Goal: Task Accomplishment & Management: Manage account settings

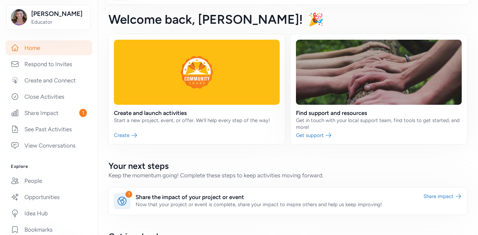
scroll to position [28, 0]
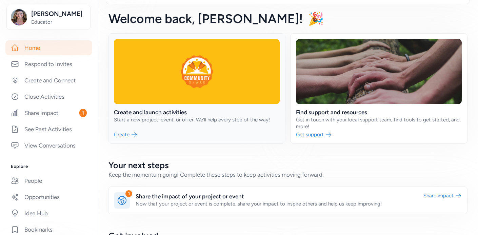
click at [129, 133] on link at bounding box center [196, 89] width 177 height 110
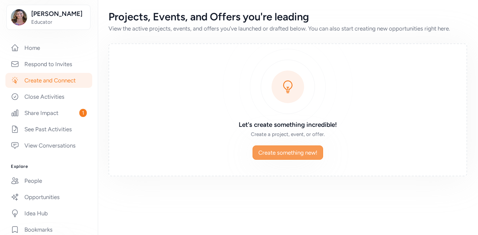
click at [275, 155] on span "Create something new!" at bounding box center [287, 152] width 59 height 8
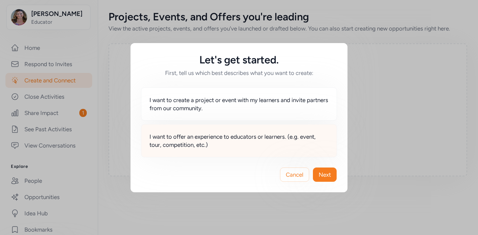
click at [196, 145] on span "I want to offer an experience to educators or learners. (e.g. event, tour, comp…" at bounding box center [238, 141] width 179 height 16
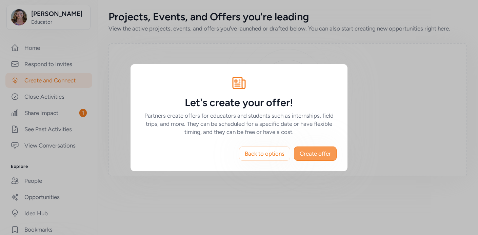
click at [315, 153] on span "Create offer" at bounding box center [315, 153] width 31 height 8
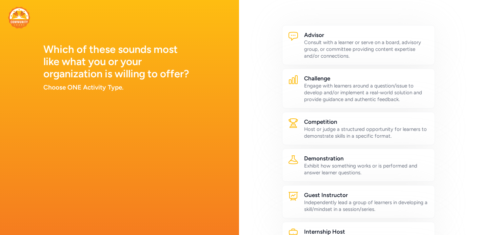
scroll to position [15, 0]
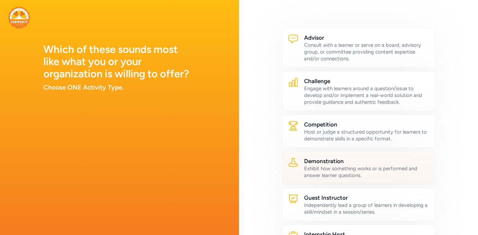
click at [342, 171] on div "Exhibit how something works or is performed and answer learner questions." at bounding box center [366, 172] width 125 height 14
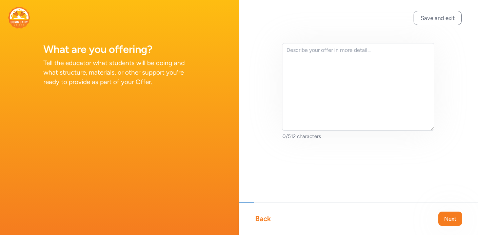
click at [268, 219] on div "Back" at bounding box center [263, 218] width 16 height 9
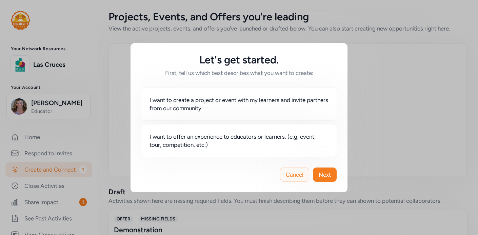
click at [301, 175] on span "Cancel" at bounding box center [295, 174] width 18 height 8
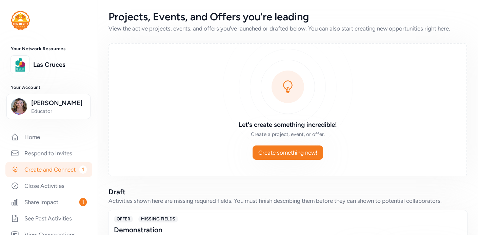
scroll to position [52, 0]
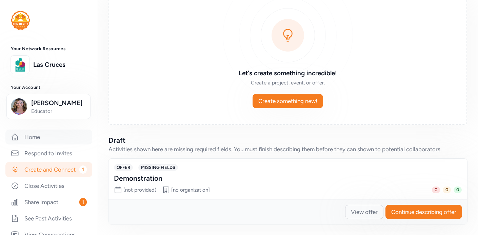
click at [36, 141] on link "Home" at bounding box center [48, 136] width 87 height 15
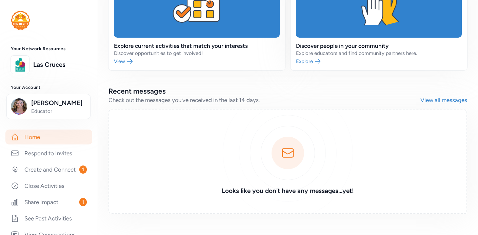
scroll to position [509, 0]
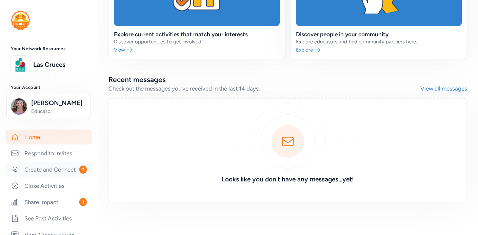
click at [62, 170] on link "Create and Connect 1" at bounding box center [48, 169] width 87 height 15
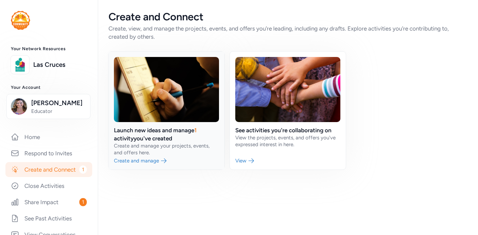
click at [136, 160] on link at bounding box center [166, 111] width 116 height 118
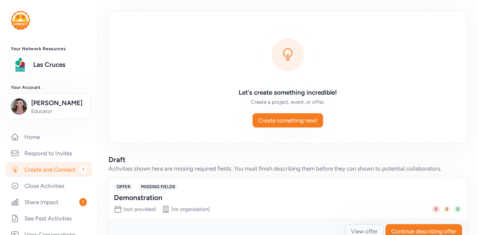
scroll to position [52, 0]
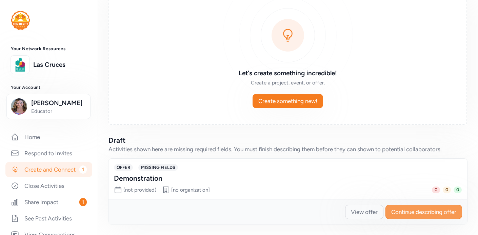
click at [417, 213] on span "Continue describing offer" at bounding box center [423, 212] width 65 height 8
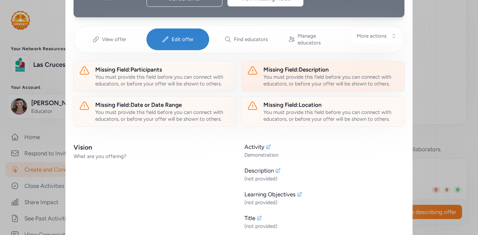
scroll to position [93, 0]
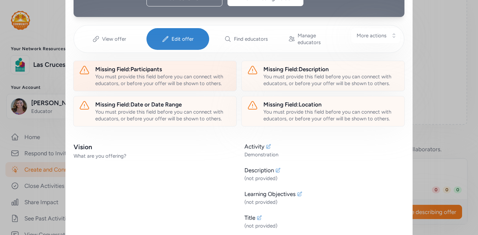
click at [156, 73] on div "You must provide this field before you can connect with educators, or before yo…" at bounding box center [163, 80] width 136 height 14
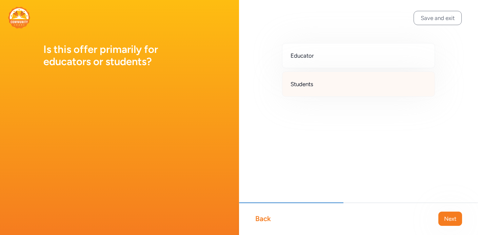
click at [309, 83] on span "Students" at bounding box center [301, 84] width 23 height 8
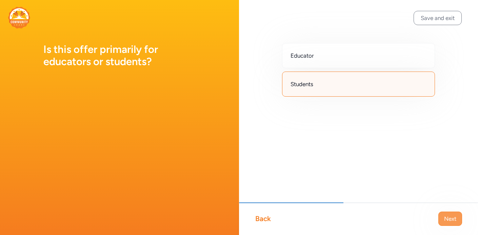
click at [450, 222] on span "Next" at bounding box center [450, 219] width 12 height 8
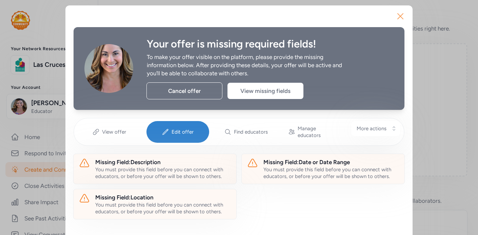
click at [401, 15] on icon "button" at bounding box center [400, 16] width 5 height 5
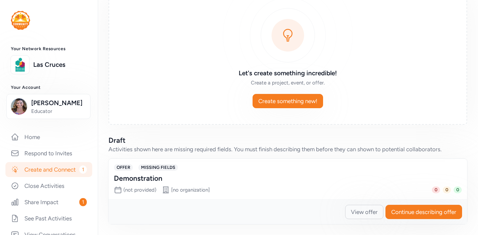
scroll to position [0, 0]
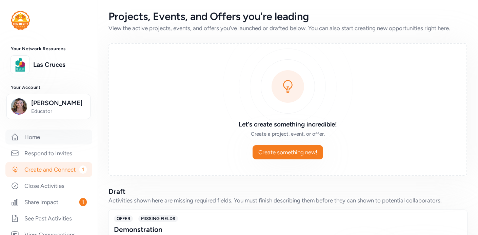
click at [30, 139] on link "Home" at bounding box center [48, 136] width 87 height 15
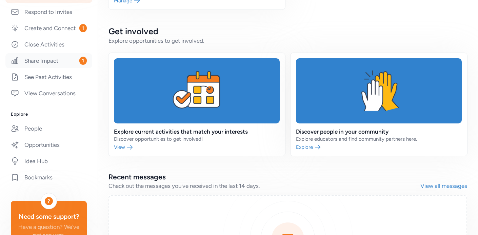
scroll to position [143, 0]
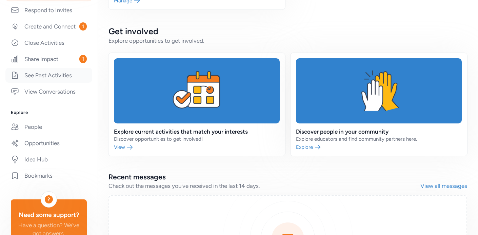
click at [49, 75] on link "See Past Activities" at bounding box center [48, 75] width 87 height 15
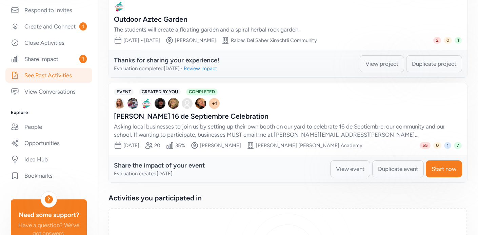
scroll to position [276, 0]
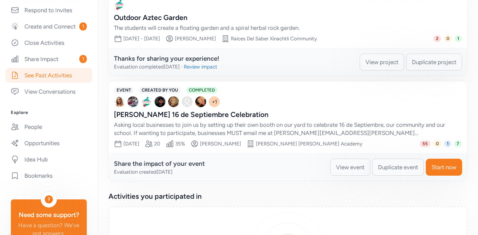
click at [395, 168] on span "Duplicate event" at bounding box center [398, 167] width 40 height 8
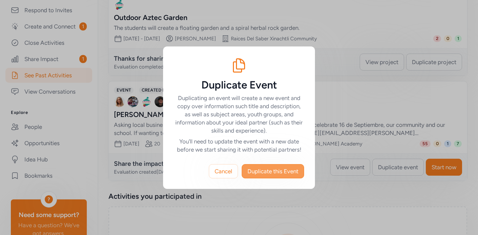
click at [258, 174] on span "Duplicate this Event" at bounding box center [272, 171] width 51 height 8
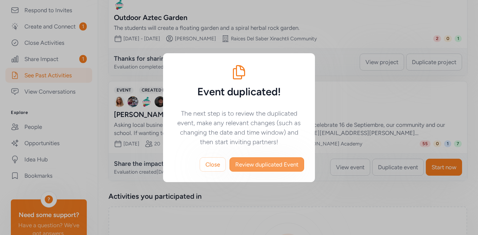
click at [262, 163] on span "Review duplicated Event" at bounding box center [266, 164] width 63 height 8
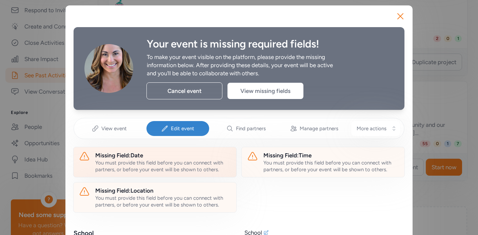
scroll to position [5, 0]
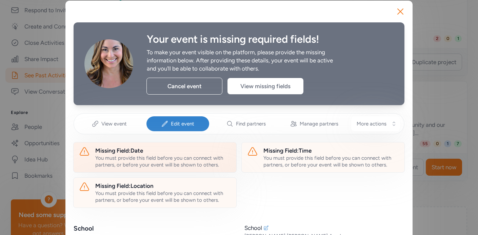
click at [136, 151] on div "Missing Field: Date" at bounding box center [163, 150] width 136 height 8
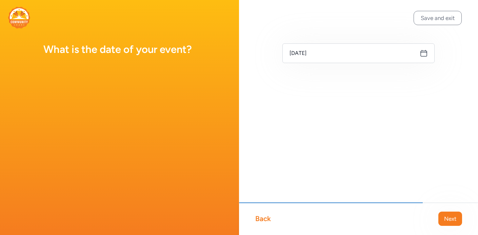
click at [423, 54] on icon at bounding box center [424, 53] width 8 height 8
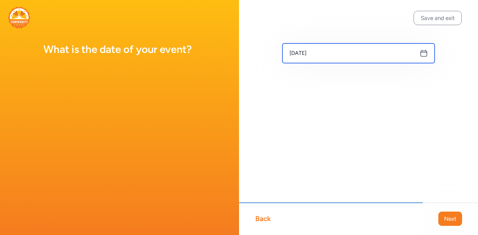
click at [411, 54] on input "[DATE]" at bounding box center [358, 53] width 152 height 20
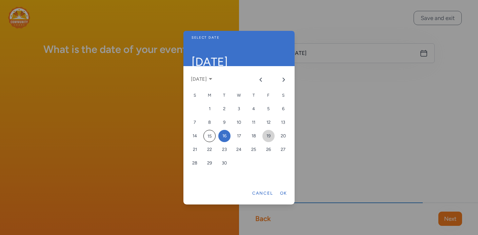
click at [269, 136] on div "19" at bounding box center [268, 136] width 12 height 12
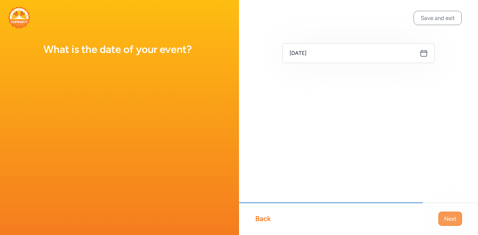
click at [447, 216] on span "Next" at bounding box center [450, 219] width 12 height 8
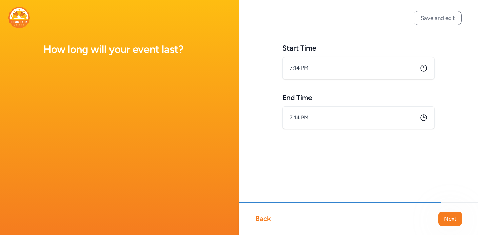
click at [424, 69] on icon at bounding box center [424, 68] width 8 height 8
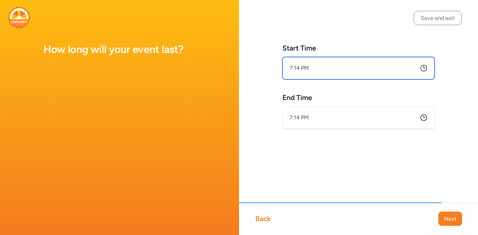
click at [401, 72] on input "7:14 PM" at bounding box center [358, 68] width 152 height 22
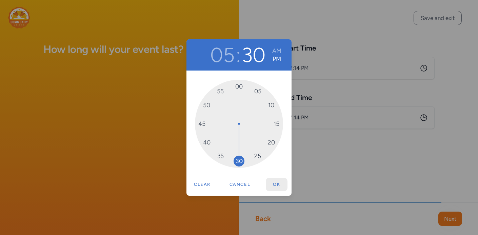
click at [272, 181] on button "Ok" at bounding box center [277, 185] width 22 height 14
type input "5:30 PM"
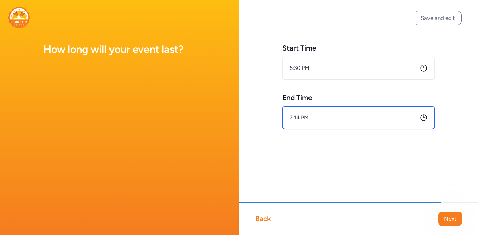
click at [428, 119] on input "7:14 PM" at bounding box center [358, 117] width 152 height 22
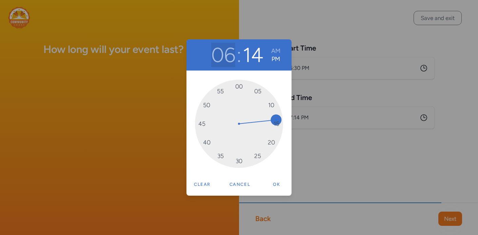
click at [229, 54] on button "06" at bounding box center [223, 55] width 24 height 24
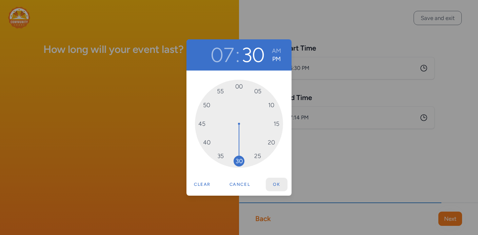
click at [278, 184] on button "Ok" at bounding box center [277, 185] width 22 height 14
type input "7:30 PM"
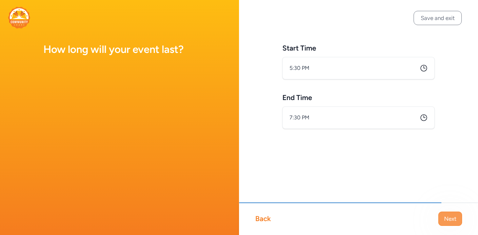
click at [450, 218] on span "Next" at bounding box center [450, 219] width 12 height 8
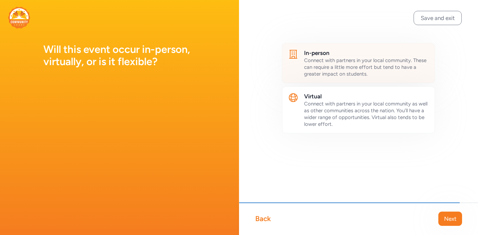
click at [374, 62] on span "Connect with partners in your local community. These can require a little more …" at bounding box center [365, 67] width 122 height 20
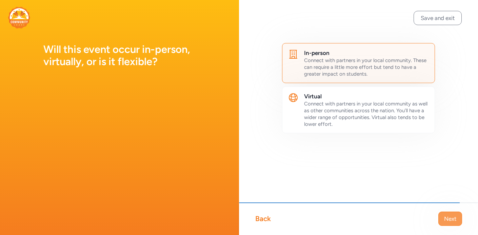
click at [453, 221] on span "Next" at bounding box center [450, 219] width 12 height 8
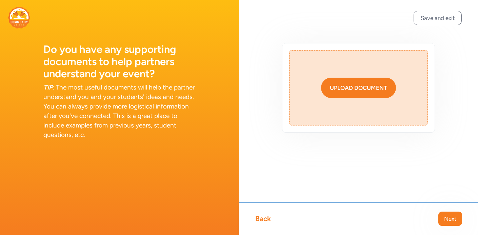
click at [371, 90] on div "Upload document" at bounding box center [358, 88] width 57 height 8
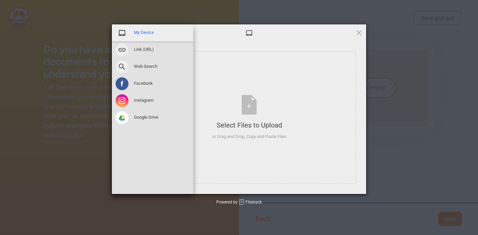
click at [122, 33] on span at bounding box center [122, 32] width 13 height 13
click at [146, 30] on span "My Device" at bounding box center [144, 32] width 20 height 6
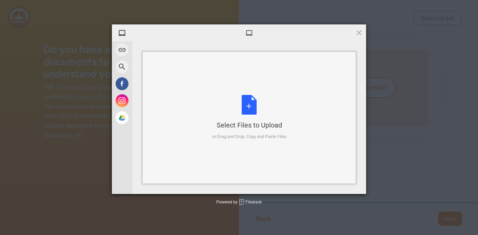
click at [274, 120] on div "Select Files to Upload" at bounding box center [249, 124] width 74 height 9
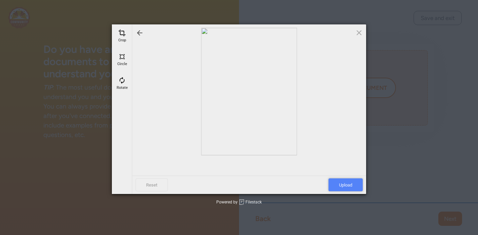
click at [342, 187] on span "Upload" at bounding box center [345, 184] width 34 height 13
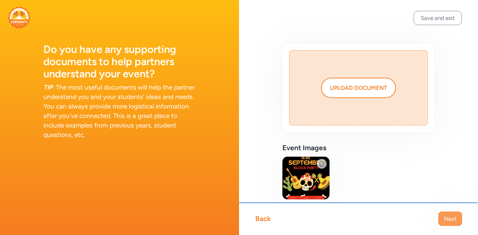
click at [448, 219] on span "Next" at bounding box center [450, 219] width 12 height 8
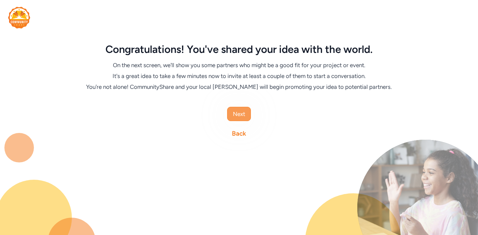
click at [242, 114] on span "Next" at bounding box center [239, 114] width 12 height 8
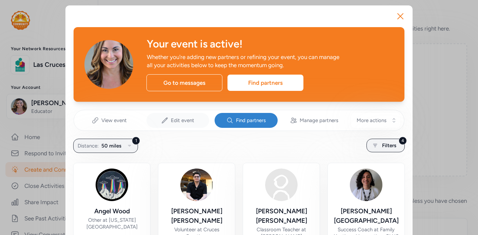
click at [181, 120] on span "Edit event" at bounding box center [182, 120] width 23 height 7
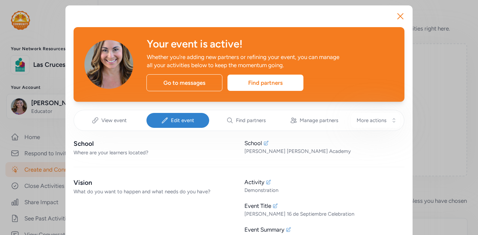
click at [177, 119] on span "Edit event" at bounding box center [182, 120] width 23 height 7
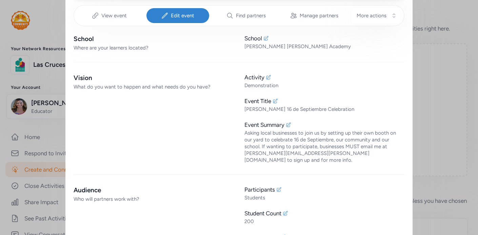
scroll to position [107, 0]
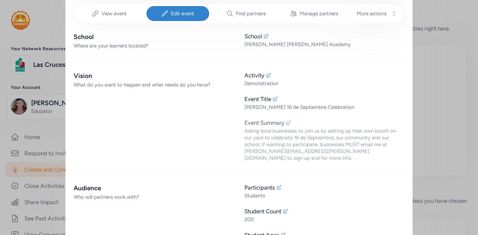
click at [293, 138] on div "Asking local businesses to join us by setting up their own booth on our yard to…" at bounding box center [324, 144] width 160 height 34
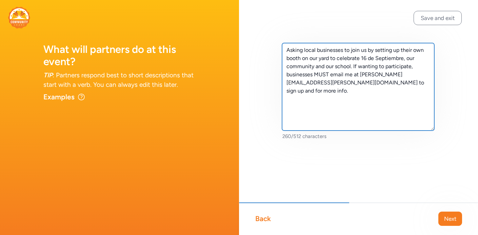
click at [334, 95] on textarea "Asking local businesses to join us by setting up their own booth on our yard to…" at bounding box center [358, 86] width 152 height 87
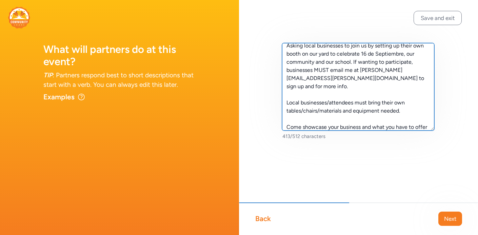
scroll to position [13, 0]
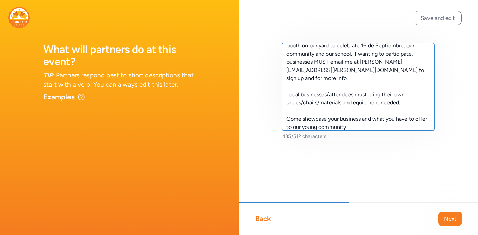
click at [308, 127] on textarea "Asking local businesses to join us by setting up their own booth on our yard to…" at bounding box center [358, 86] width 152 height 87
click at [345, 128] on textarea "Asking local businesses to join us by setting up their own booth on our yard to…" at bounding box center [358, 86] width 152 height 87
type textarea "Asking local businesses to join us by setting up their own booth on our yard to…"
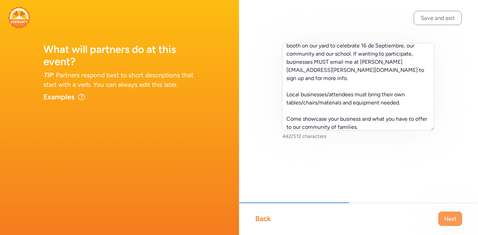
click at [447, 218] on span "Next" at bounding box center [450, 219] width 12 height 8
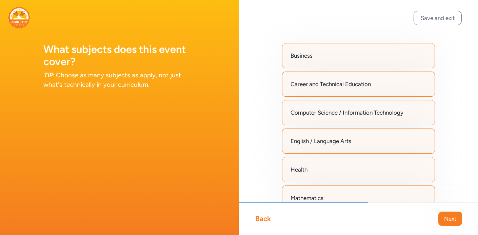
click at [447, 218] on span "Next" at bounding box center [450, 219] width 12 height 8
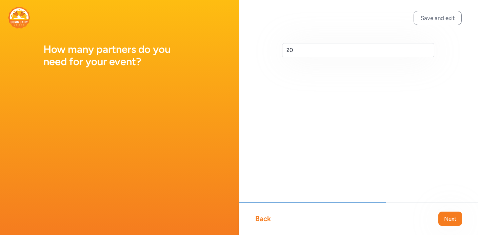
click at [447, 218] on span "Next" at bounding box center [450, 219] width 12 height 8
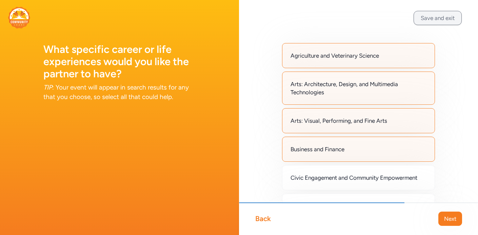
click at [443, 23] on button "Save and exit" at bounding box center [437, 18] width 48 height 14
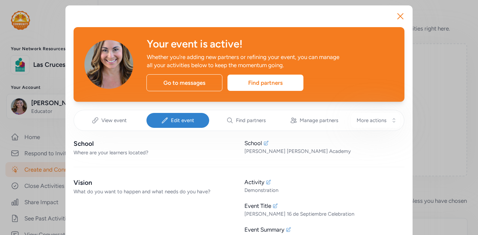
click at [82, 183] on div "Vision" at bounding box center [154, 182] width 160 height 9
click at [80, 149] on div "Where are your learners located?" at bounding box center [154, 152] width 160 height 7
click at [175, 122] on span "Edit event" at bounding box center [182, 120] width 23 height 7
click at [265, 142] on icon at bounding box center [265, 142] width 5 height 5
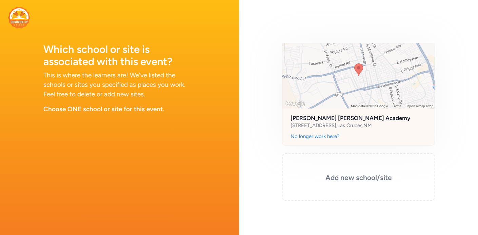
scroll to position [9, 0]
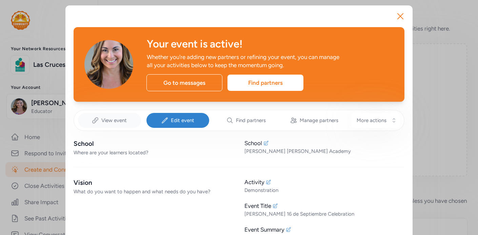
click at [118, 118] on span "View event" at bounding box center [113, 120] width 25 height 7
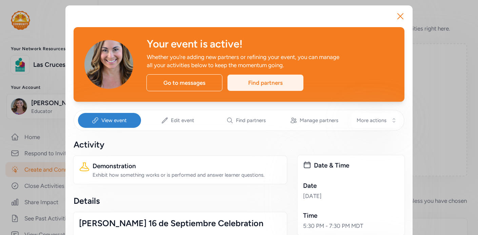
click at [273, 82] on div "Find partners" at bounding box center [265, 83] width 76 height 16
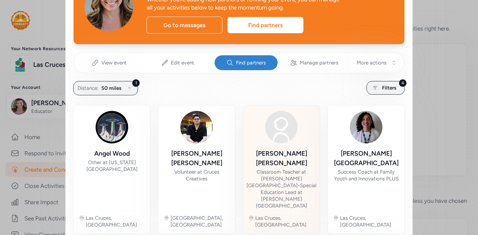
scroll to position [59, 0]
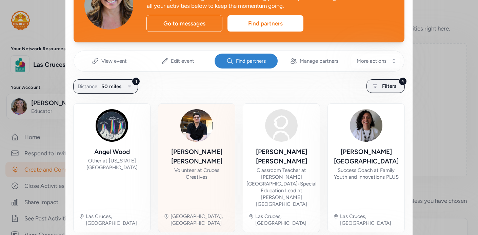
click at [201, 167] on div "Volunteer at Cruces Creatives" at bounding box center [197, 174] width 66 height 14
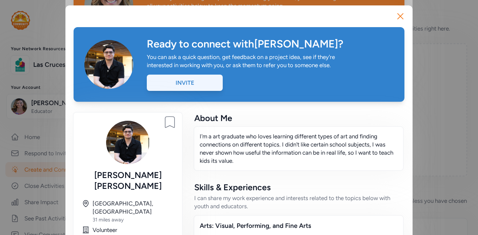
click at [195, 80] on div "Invite" at bounding box center [185, 83] width 76 height 16
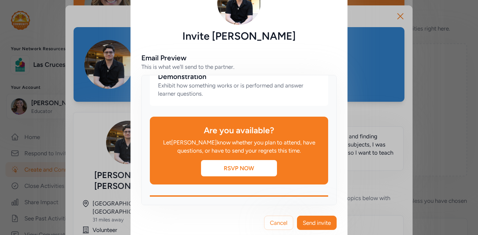
scroll to position [46, 0]
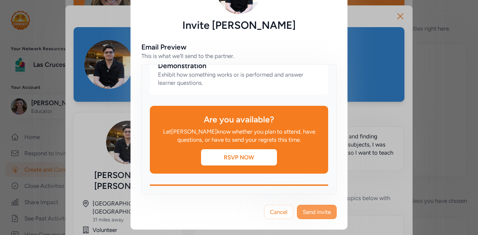
click at [307, 210] on span "Send invite" at bounding box center [317, 212] width 28 height 8
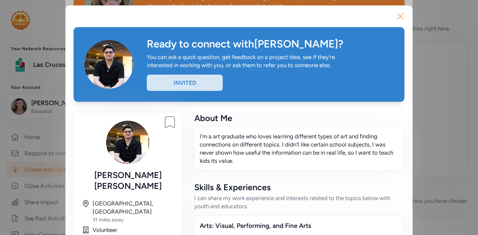
click at [402, 13] on icon "button" at bounding box center [400, 16] width 11 height 11
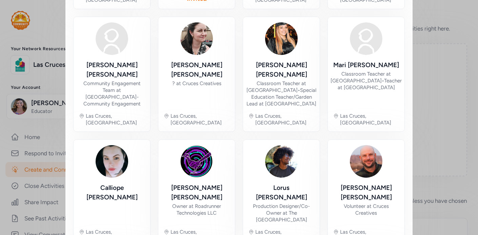
scroll to position [283, 0]
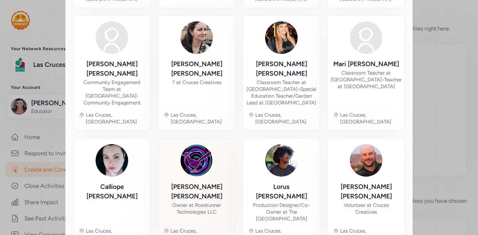
click at [209, 182] on div "[PERSON_NAME] Owner at Roadrunner Technologies LLC" at bounding box center [197, 202] width 66 height 40
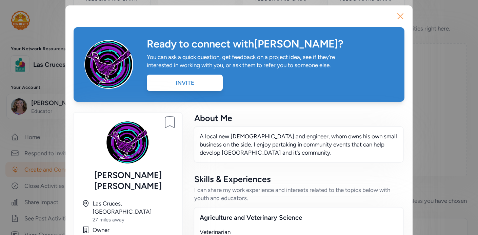
click at [400, 18] on icon "button" at bounding box center [400, 16] width 11 height 11
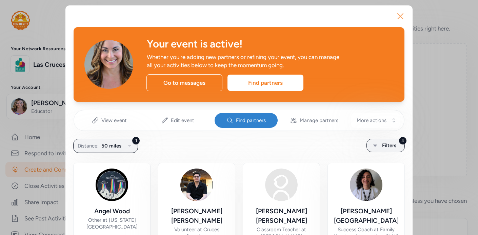
click at [401, 15] on icon "button" at bounding box center [400, 16] width 5 height 5
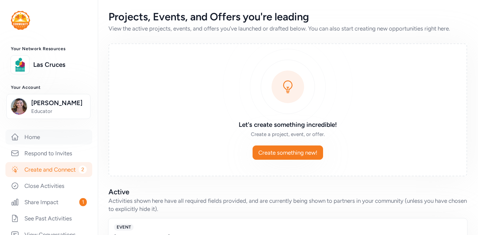
click at [33, 134] on link "Home" at bounding box center [48, 136] width 87 height 15
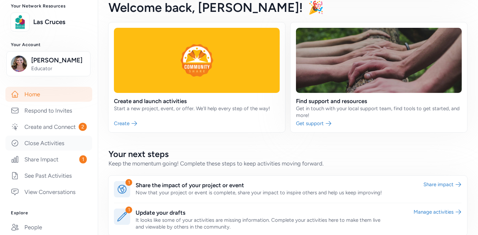
scroll to position [43, 0]
click at [44, 173] on link "See Past Activities" at bounding box center [48, 175] width 87 height 15
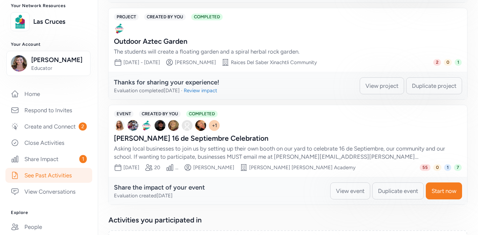
scroll to position [369, 0]
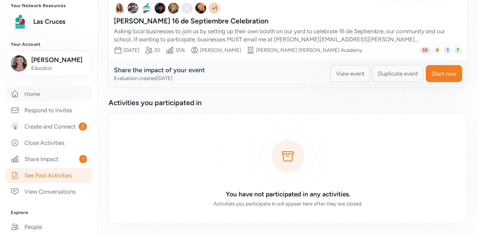
click at [35, 94] on link "Home" at bounding box center [48, 93] width 87 height 15
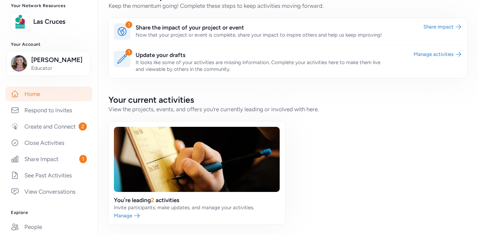
scroll to position [200, 0]
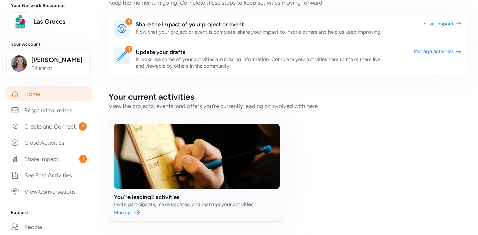
click at [127, 213] on link at bounding box center [196, 169] width 177 height 103
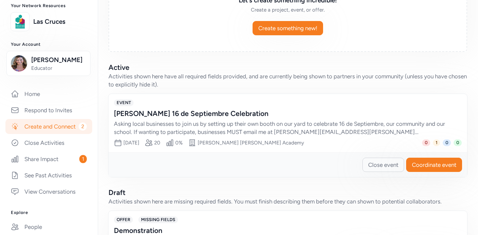
scroll to position [118, 0]
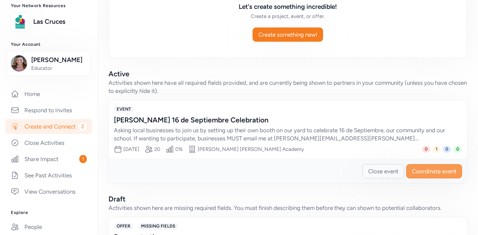
click at [428, 173] on span "Coordinate event" at bounding box center [434, 171] width 44 height 8
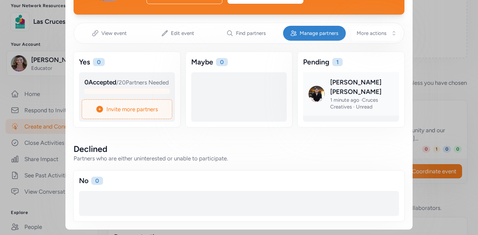
scroll to position [95, 0]
click at [144, 108] on span "Invite more partners" at bounding box center [132, 109] width 52 height 8
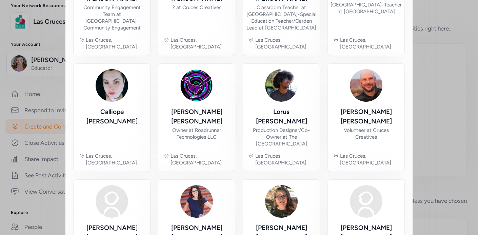
scroll to position [361, 0]
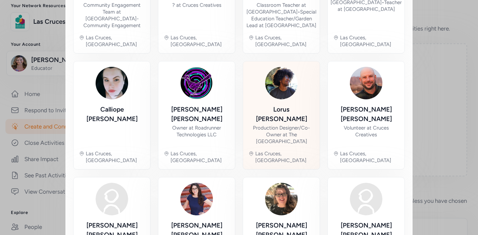
click at [280, 124] on div "Production Designer/Co-Owner at The [GEOGRAPHIC_DATA]" at bounding box center [281, 134] width 66 height 20
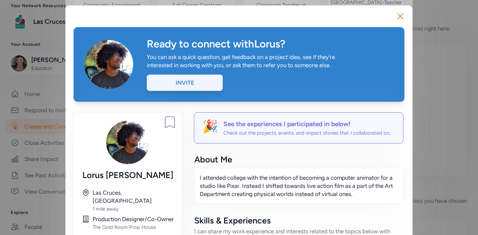
click at [214, 83] on div "Invite" at bounding box center [185, 83] width 76 height 16
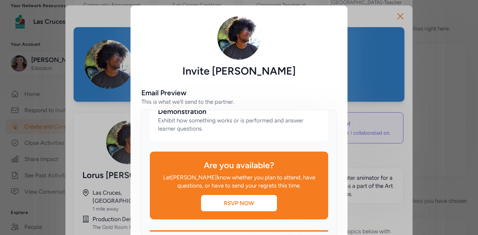
scroll to position [46, 0]
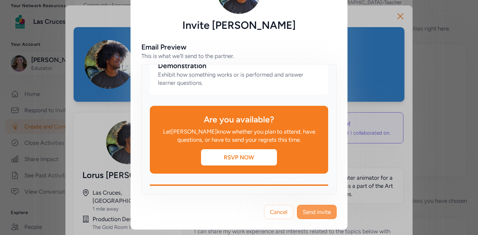
click at [311, 211] on span "Send invite" at bounding box center [317, 212] width 28 height 8
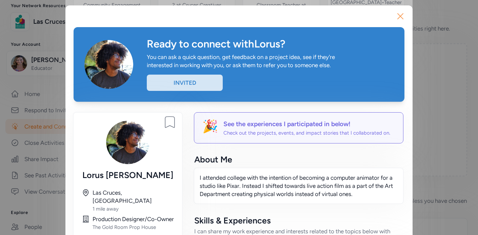
click at [400, 18] on icon "button" at bounding box center [400, 16] width 11 height 11
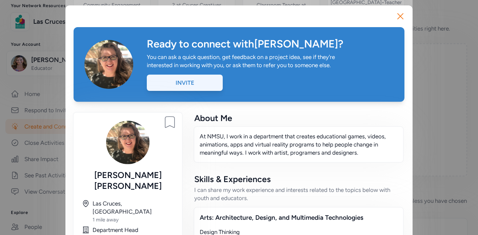
click at [198, 82] on div "Invite" at bounding box center [185, 83] width 76 height 16
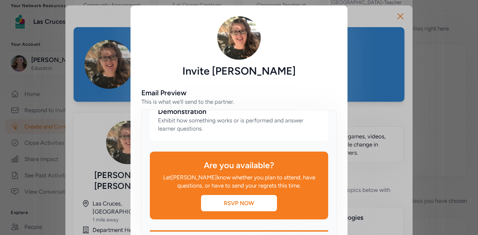
scroll to position [46, 0]
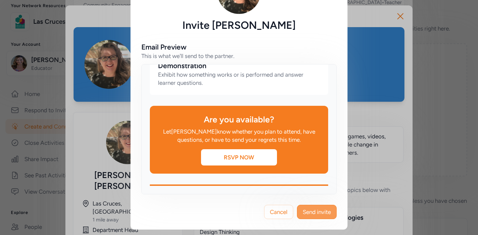
click at [319, 211] on span "Send invite" at bounding box center [317, 212] width 28 height 8
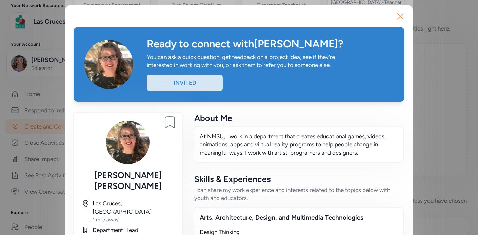
click at [399, 16] on icon "button" at bounding box center [400, 16] width 5 height 5
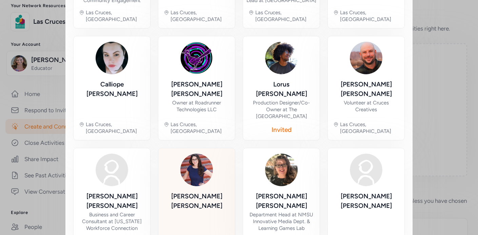
scroll to position [389, 0]
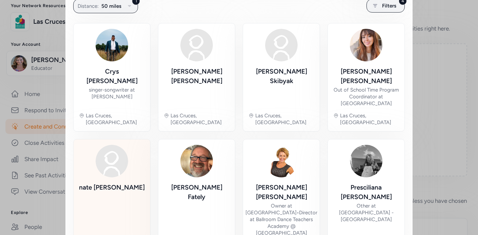
scroll to position [140, 0]
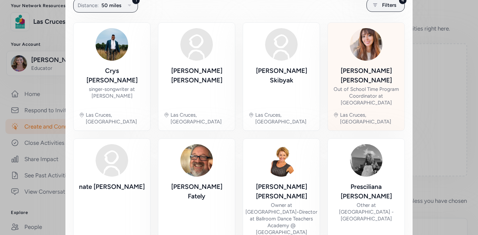
click at [370, 94] on div "Out of School Time Program Coordinator at [GEOGRAPHIC_DATA]" at bounding box center [366, 96] width 66 height 20
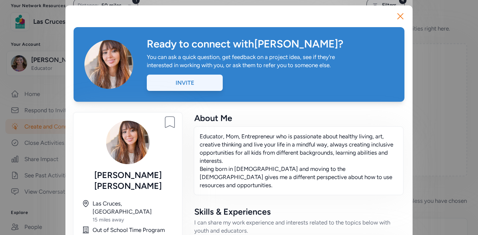
click at [207, 80] on div "Invite" at bounding box center [185, 83] width 76 height 16
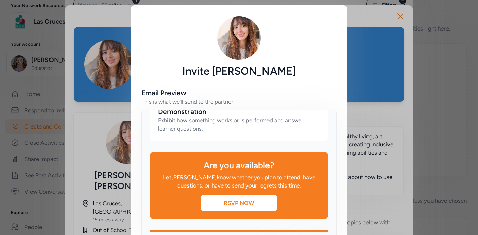
scroll to position [46, 0]
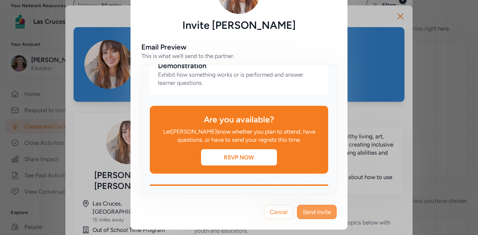
click at [310, 214] on span "Send invite" at bounding box center [317, 212] width 28 height 8
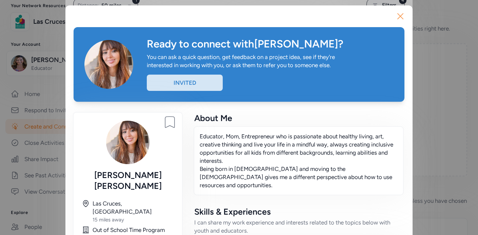
click at [400, 14] on icon "button" at bounding box center [400, 16] width 11 height 11
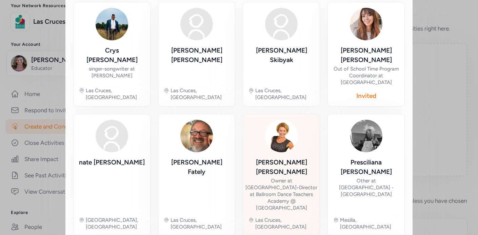
scroll to position [161, 0]
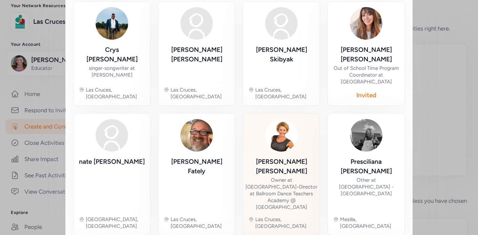
click at [278, 177] on div "Owner at [GEOGRAPHIC_DATA] • Director at Ballroom Dance Teachers Academy @ [GEO…" at bounding box center [281, 194] width 72 height 34
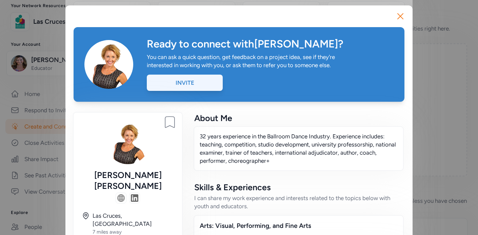
click at [210, 84] on div "Invite" at bounding box center [185, 83] width 76 height 16
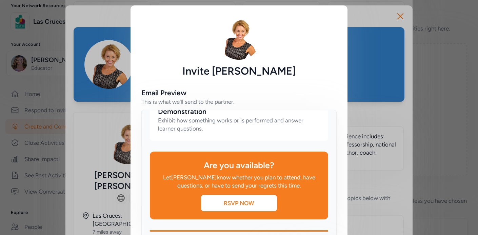
scroll to position [46, 0]
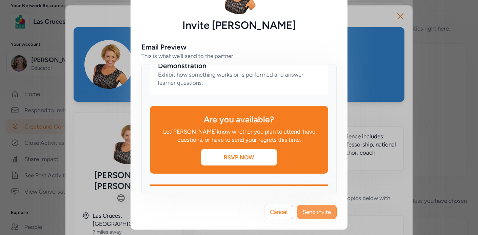
click at [322, 211] on span "Send invite" at bounding box center [317, 212] width 28 height 8
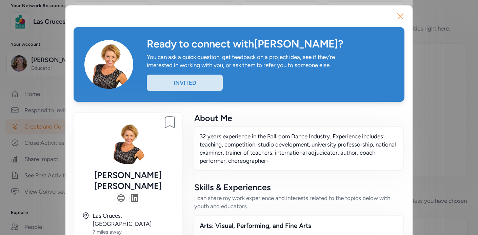
click at [402, 15] on icon "button" at bounding box center [400, 16] width 11 height 11
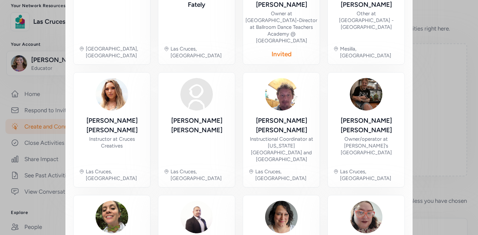
scroll to position [330, 0]
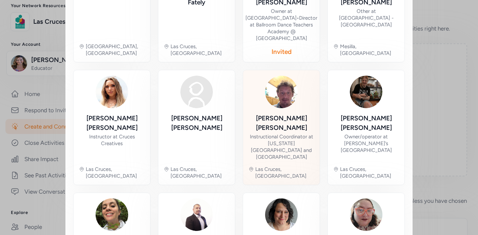
click at [290, 133] on div "Instructional Coordinator at [US_STATE][GEOGRAPHIC_DATA] and [GEOGRAPHIC_DATA]" at bounding box center [281, 146] width 66 height 27
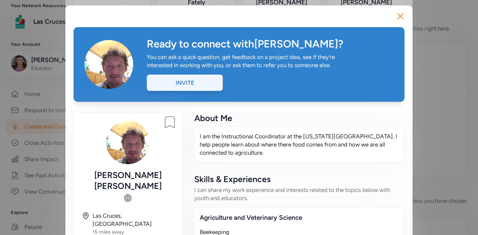
click at [204, 77] on div "Invite" at bounding box center [185, 83] width 76 height 16
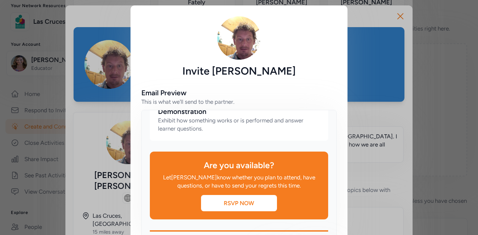
scroll to position [46, 0]
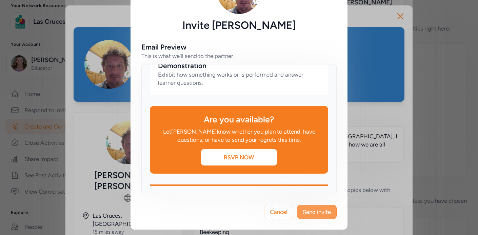
click at [316, 213] on span "Send invite" at bounding box center [317, 212] width 28 height 8
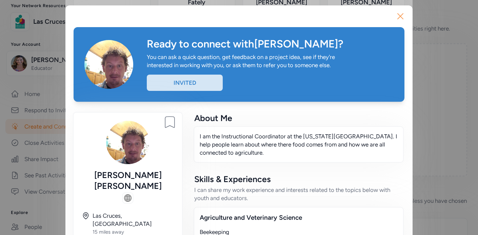
click at [402, 16] on icon "button" at bounding box center [400, 16] width 11 height 11
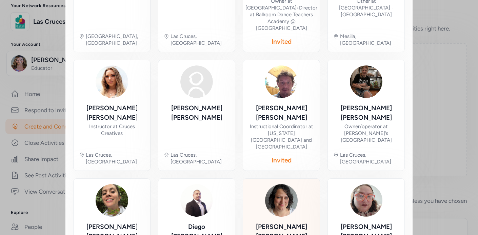
scroll to position [341, 0]
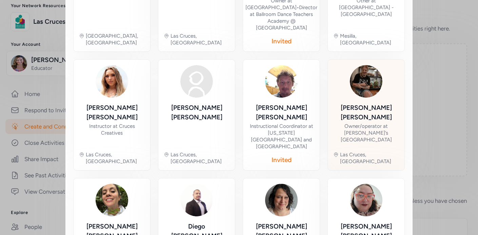
click at [367, 123] on div "Owner/operator at [PERSON_NAME]’s [GEOGRAPHIC_DATA]" at bounding box center [366, 133] width 66 height 20
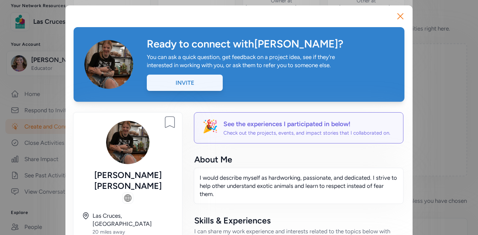
click at [207, 82] on div "Invite" at bounding box center [185, 83] width 76 height 16
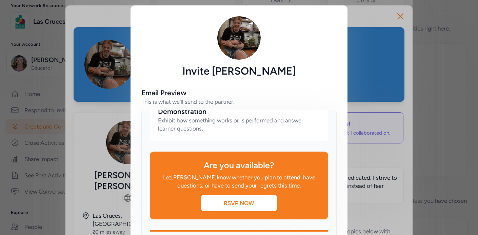
scroll to position [46, 0]
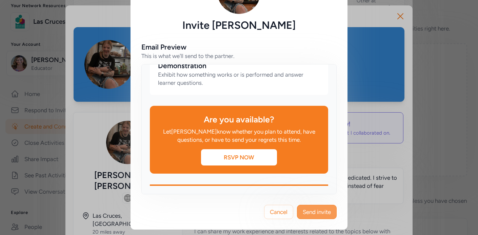
click at [314, 208] on span "Send invite" at bounding box center [317, 212] width 28 height 8
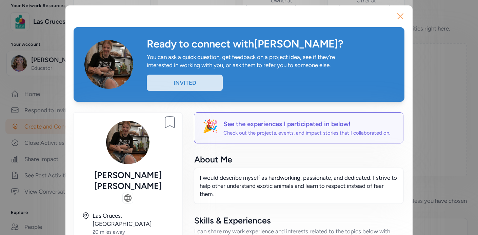
click at [401, 15] on icon "button" at bounding box center [400, 16] width 5 height 5
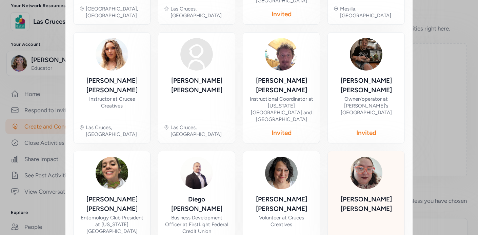
scroll to position [371, 0]
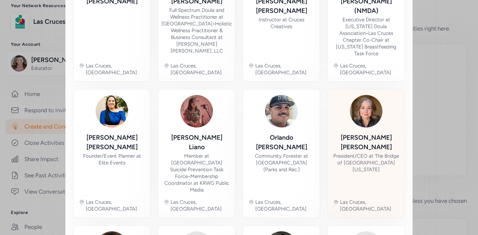
scroll to position [225, 0]
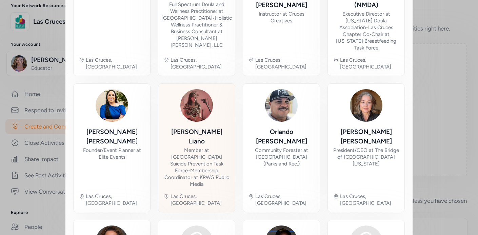
click at [207, 147] on div "Member at [GEOGRAPHIC_DATA] Suicide Prevention Task Force • Membership Coordina…" at bounding box center [197, 167] width 66 height 41
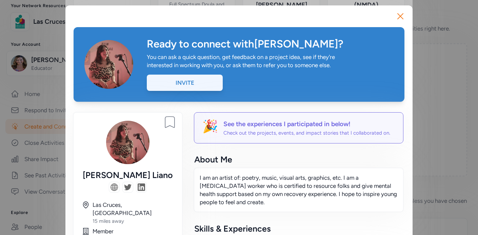
click at [196, 84] on div "Invite" at bounding box center [185, 83] width 76 height 16
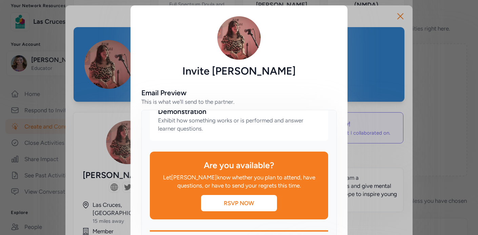
scroll to position [46, 0]
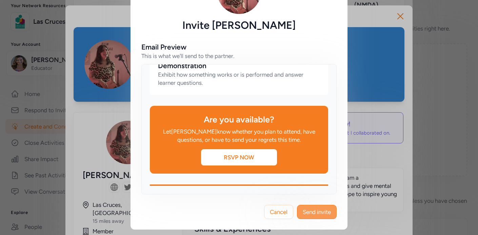
click at [314, 213] on span "Send invite" at bounding box center [317, 212] width 28 height 8
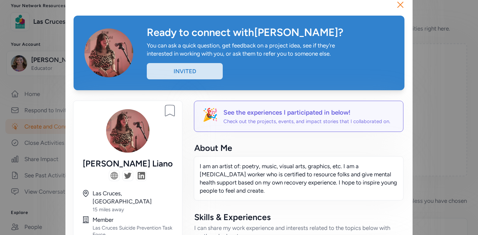
scroll to position [12, 0]
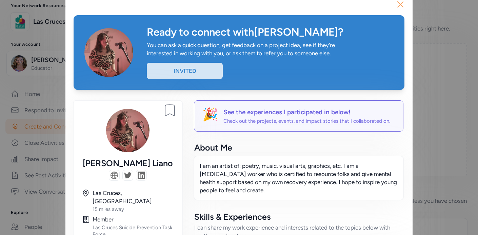
click at [399, 3] on icon "button" at bounding box center [400, 4] width 5 height 5
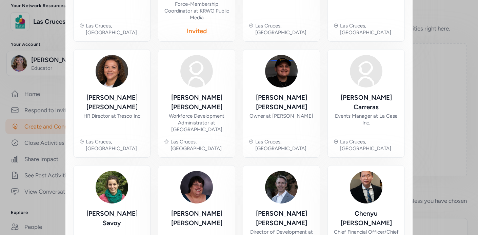
scroll to position [395, 0]
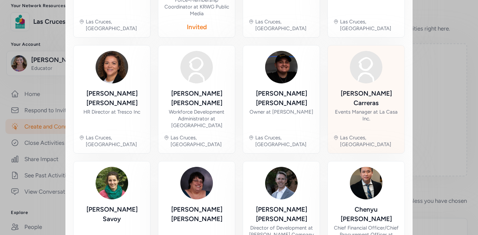
click at [373, 108] on div "Events Manager at La Casa Inc." at bounding box center [366, 115] width 66 height 14
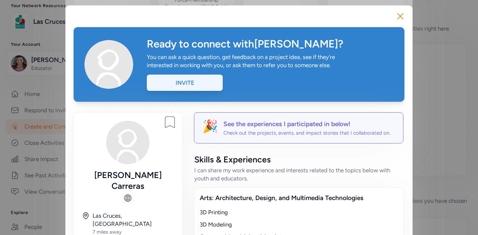
click at [201, 79] on div "Invite" at bounding box center [185, 83] width 76 height 16
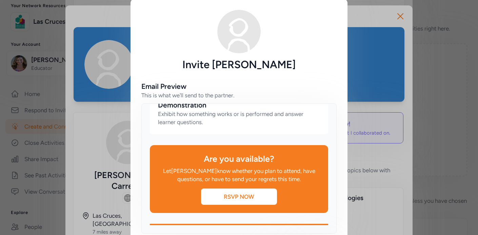
scroll to position [46, 0]
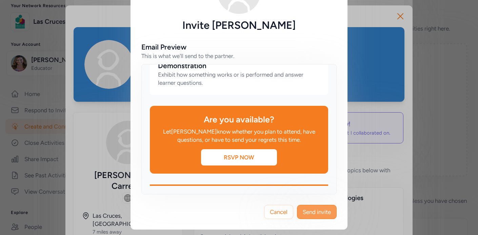
click at [321, 210] on span "Send invite" at bounding box center [317, 212] width 28 height 8
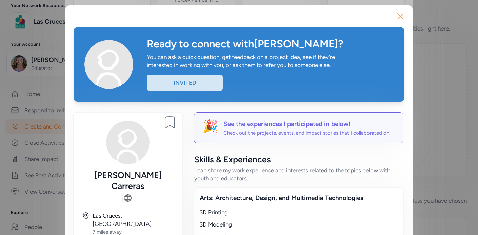
click at [402, 15] on icon "button" at bounding box center [400, 16] width 11 height 11
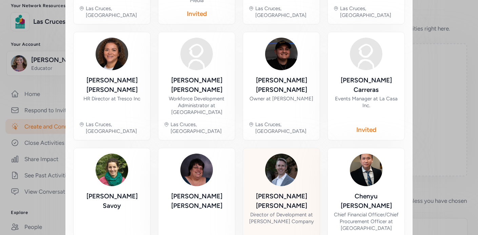
scroll to position [409, 0]
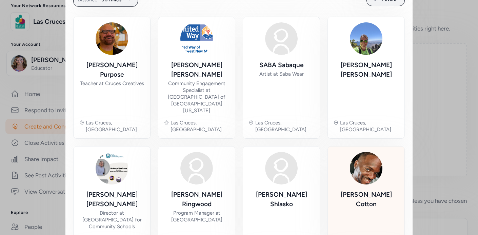
scroll to position [147, 0]
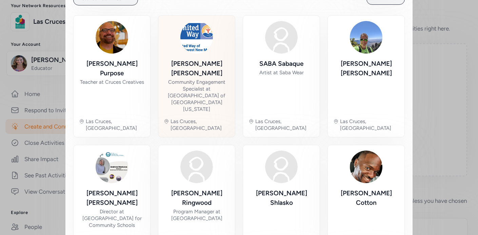
click at [204, 80] on div "Community Engagement Specialist at [GEOGRAPHIC_DATA] of [GEOGRAPHIC_DATA][US_ST…" at bounding box center [197, 96] width 66 height 34
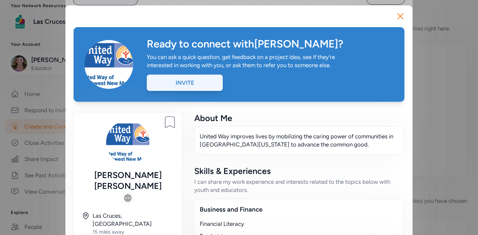
click at [208, 84] on div "Invite" at bounding box center [185, 83] width 76 height 16
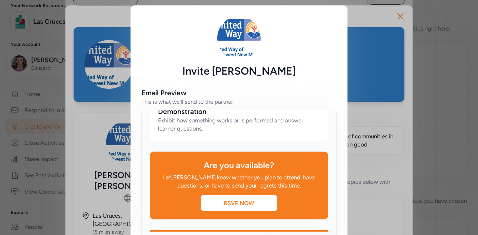
scroll to position [46, 0]
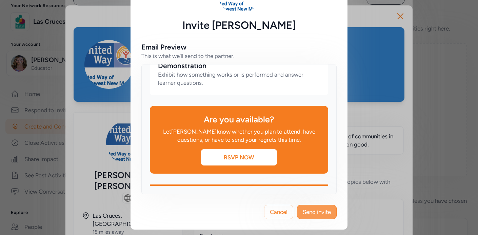
click at [306, 210] on span "Send invite" at bounding box center [317, 212] width 28 height 8
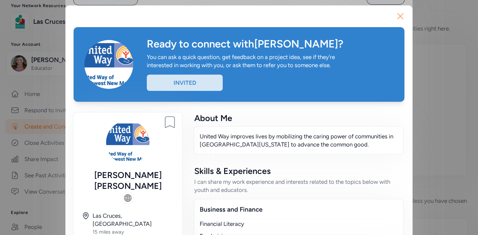
click at [402, 17] on icon "button" at bounding box center [400, 16] width 5 height 5
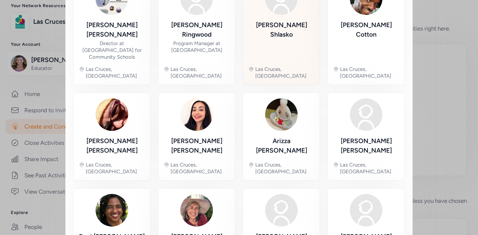
scroll to position [319, 0]
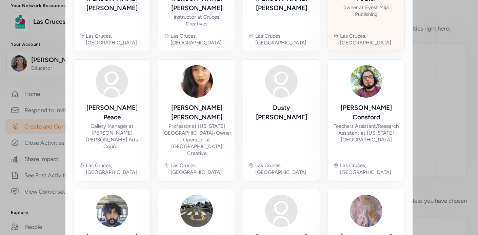
scroll to position [343, 0]
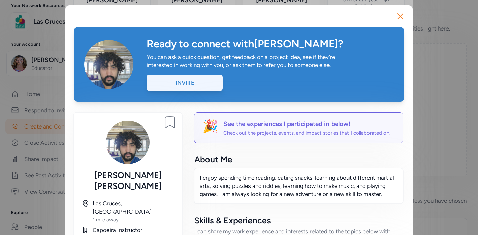
click at [200, 85] on div "Invite" at bounding box center [185, 83] width 76 height 16
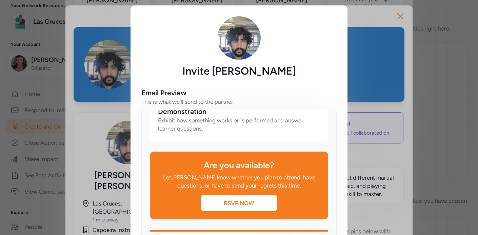
scroll to position [46, 0]
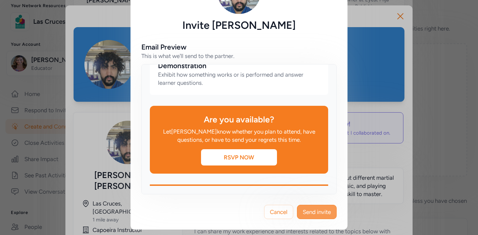
click at [318, 213] on span "Send invite" at bounding box center [317, 212] width 28 height 8
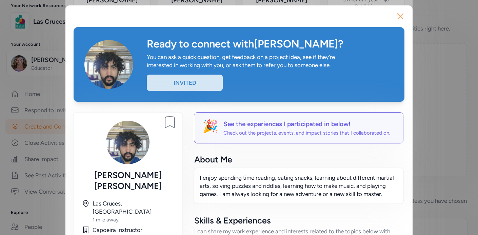
click at [401, 14] on icon "button" at bounding box center [400, 16] width 11 height 11
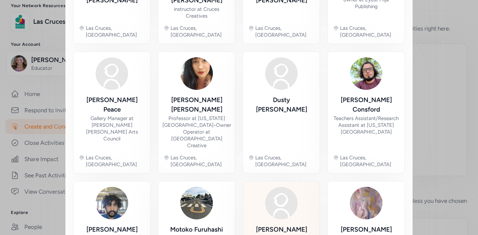
scroll to position [346, 0]
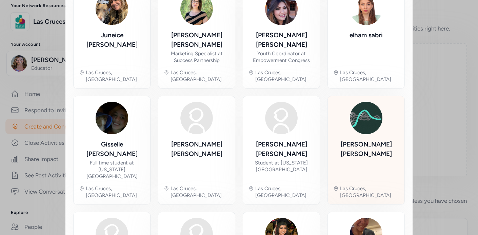
scroll to position [336, 0]
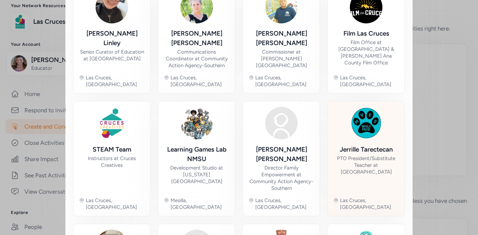
scroll to position [178, 0]
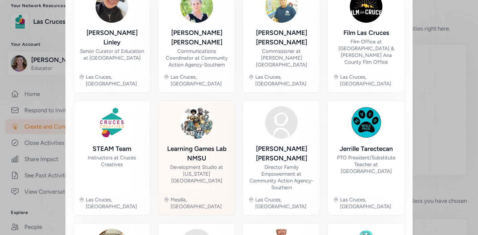
click at [208, 164] on div "Development Studio at [US_STATE][GEOGRAPHIC_DATA]" at bounding box center [197, 174] width 66 height 20
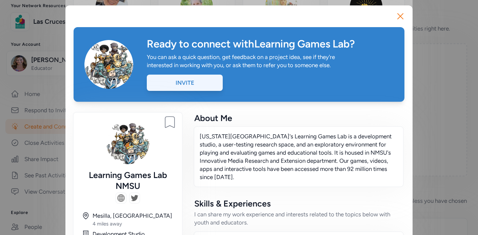
click at [191, 85] on div "Invite" at bounding box center [185, 83] width 76 height 16
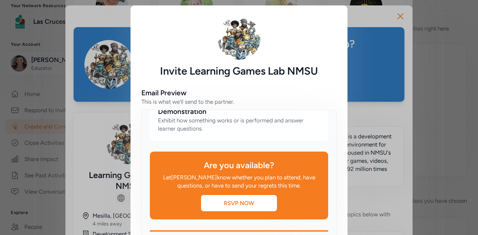
scroll to position [46, 0]
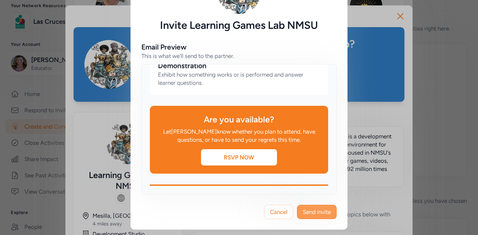
click at [309, 211] on span "Send invite" at bounding box center [317, 212] width 28 height 8
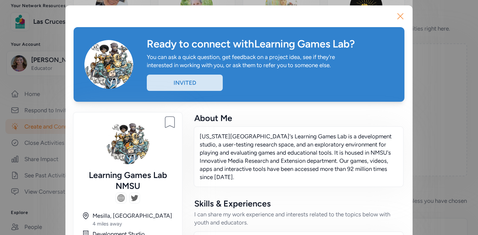
click at [402, 17] on icon "button" at bounding box center [400, 16] width 11 height 11
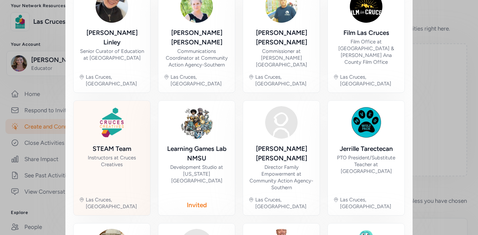
click at [113, 154] on div "Instructors at Cruces Creatives" at bounding box center [112, 161] width 66 height 14
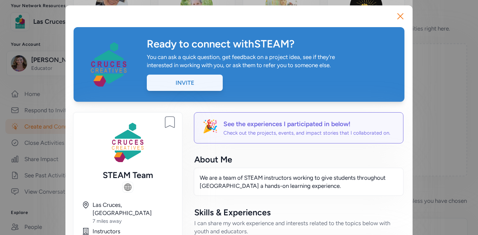
click at [185, 82] on div "Invite" at bounding box center [185, 83] width 76 height 16
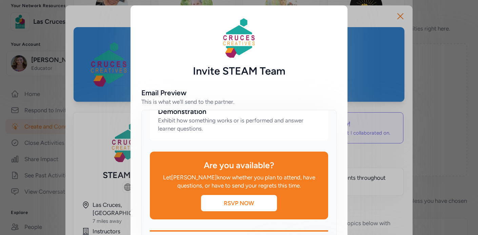
scroll to position [46, 0]
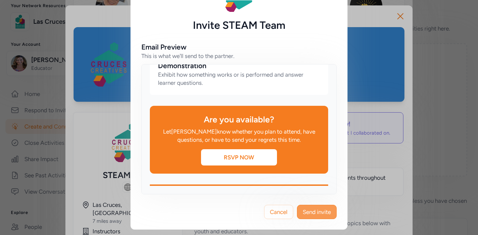
click at [318, 216] on span "Send invite" at bounding box center [317, 212] width 28 height 8
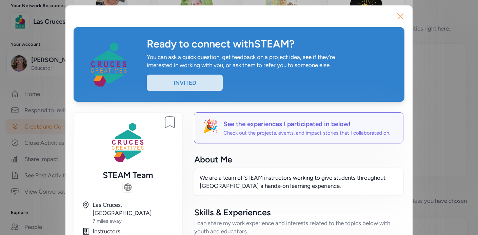
click at [401, 15] on icon "button" at bounding box center [400, 16] width 11 height 11
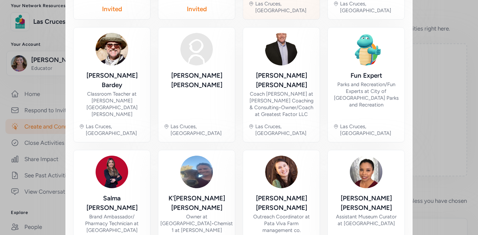
scroll to position [377, 0]
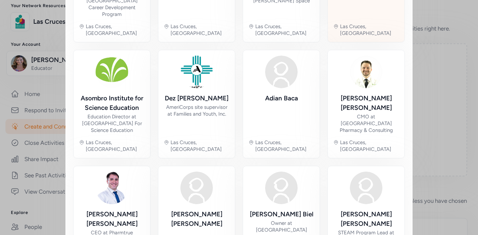
scroll to position [366, 0]
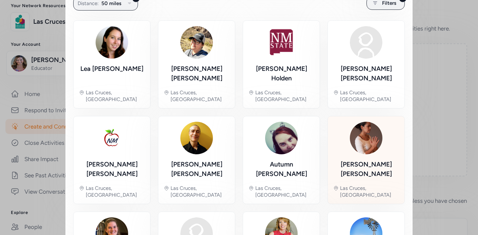
scroll to position [134, 0]
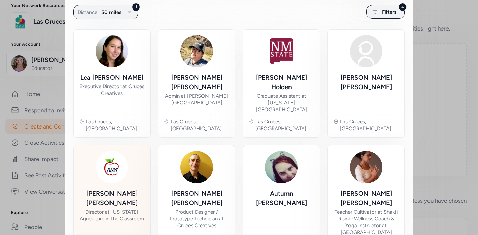
click at [117, 208] on div "Director at [US_STATE] Agriculture in the Classroom" at bounding box center [112, 215] width 66 height 14
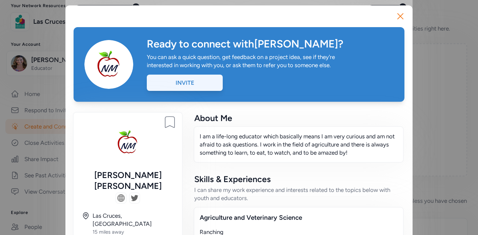
click at [189, 82] on div "Invite" at bounding box center [185, 83] width 76 height 16
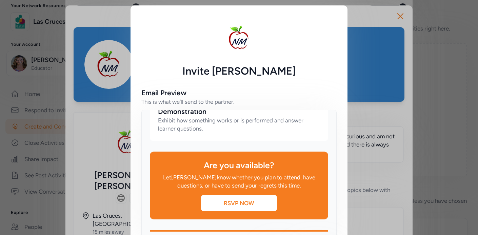
scroll to position [46, 0]
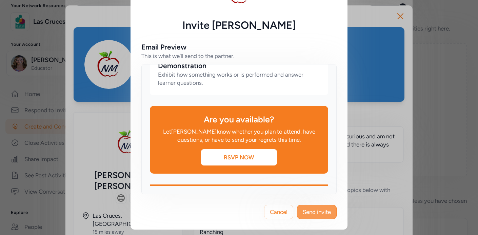
click at [326, 213] on span "Send invite" at bounding box center [317, 212] width 28 height 8
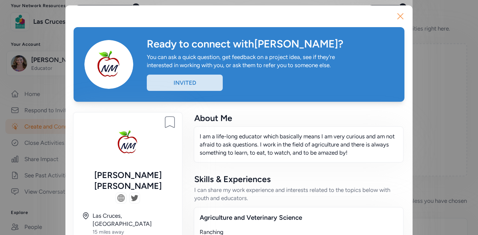
click at [399, 16] on icon "button" at bounding box center [400, 16] width 5 height 5
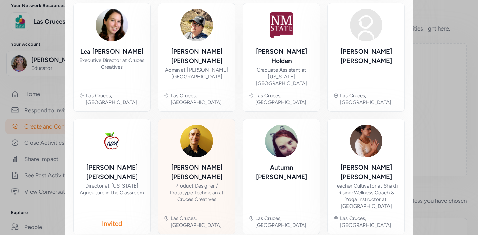
scroll to position [165, 0]
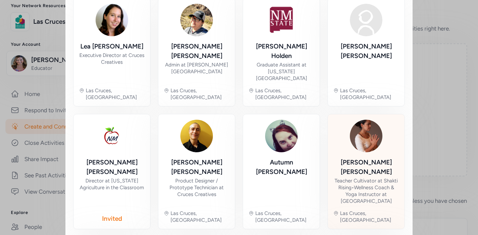
click at [358, 177] on div "Teacher Cultivator at Shakti Rising • Wellness Coach & Yoga Instructor at [GEOG…" at bounding box center [366, 190] width 66 height 27
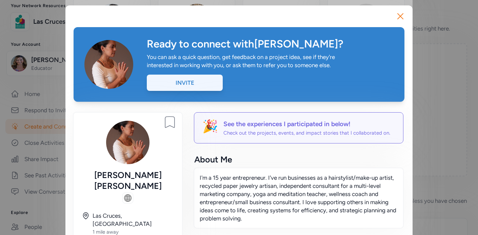
click at [196, 84] on div "Invite" at bounding box center [185, 83] width 76 height 16
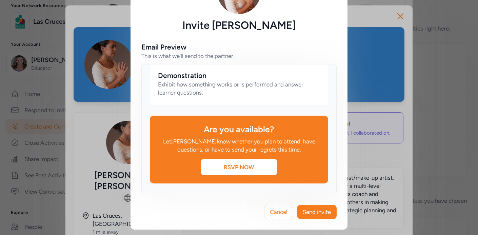
scroll to position [521, 0]
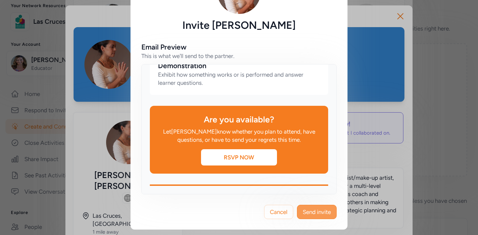
click at [307, 208] on span "Send invite" at bounding box center [317, 212] width 28 height 8
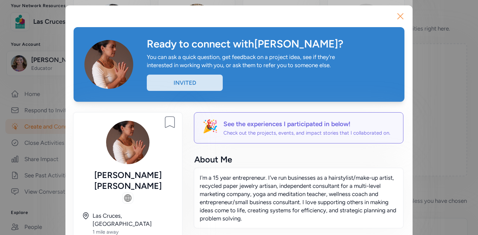
click at [397, 15] on icon "button" at bounding box center [400, 16] width 11 height 11
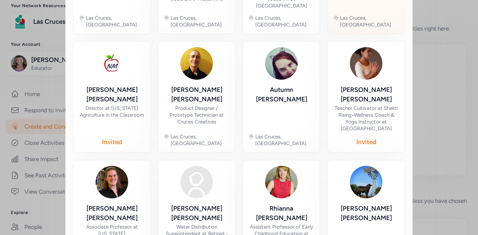
scroll to position [366, 0]
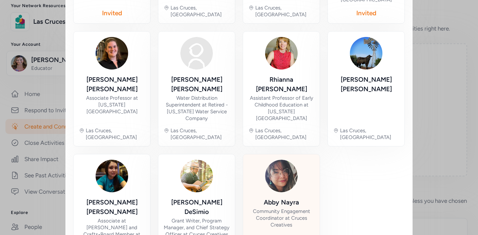
click at [284, 208] on div "Community Engagement Coordinator at Cruces Creatives" at bounding box center [281, 218] width 66 height 20
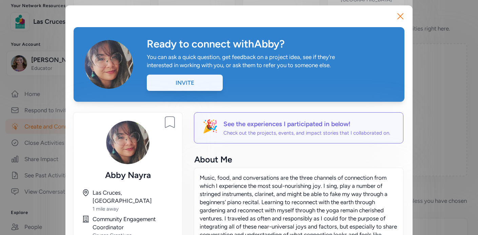
click at [196, 79] on div "Invite" at bounding box center [185, 83] width 76 height 16
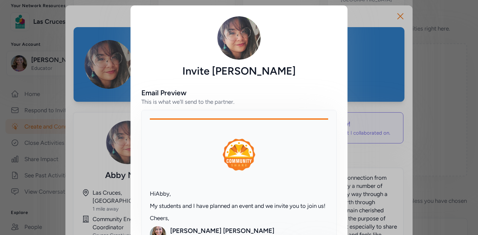
scroll to position [46, 0]
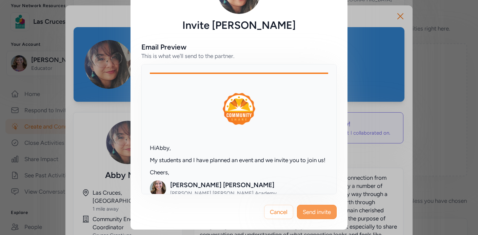
click at [307, 210] on span "Send invite" at bounding box center [317, 212] width 28 height 8
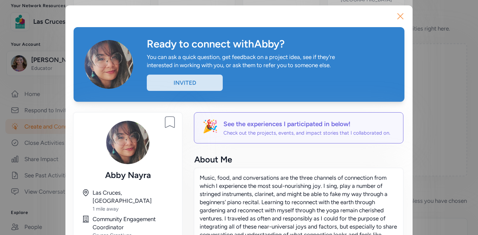
click at [403, 17] on icon "button" at bounding box center [400, 16] width 11 height 11
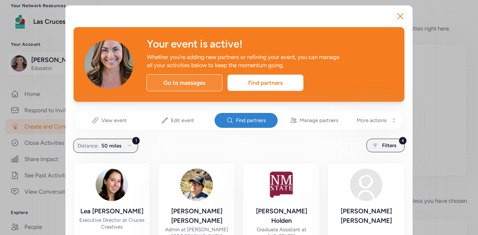
click at [202, 86] on div "Go to messages" at bounding box center [184, 82] width 76 height 17
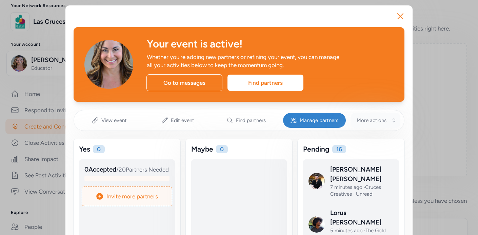
click at [380, 123] on span "More actions" at bounding box center [372, 120] width 30 height 7
click at [383, 121] on span "More actions" at bounding box center [372, 120] width 30 height 7
click at [400, 15] on icon "button" at bounding box center [400, 16] width 11 height 11
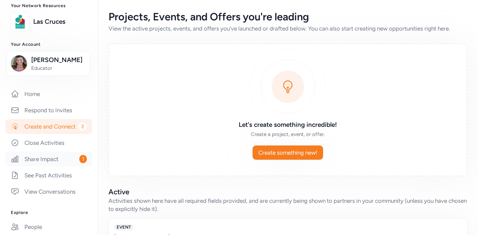
click at [58, 157] on link "Share Impact 1" at bounding box center [48, 158] width 87 height 15
